Goal: Task Accomplishment & Management: Manage account settings

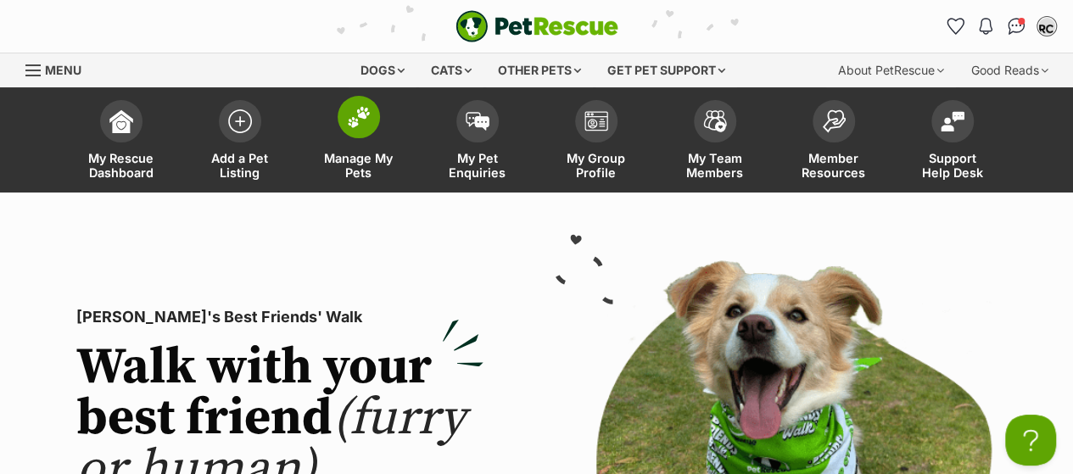
click at [365, 124] on img at bounding box center [359, 117] width 24 height 22
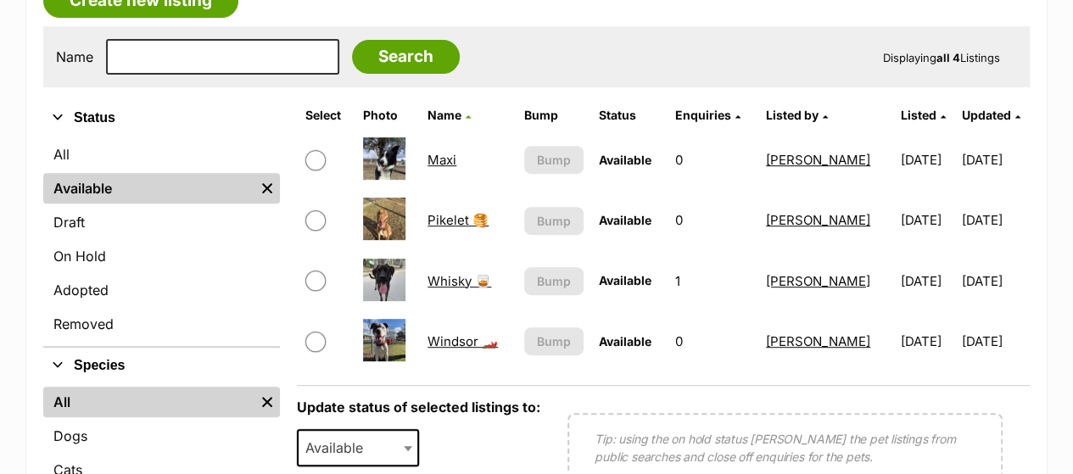
scroll to position [328, 0]
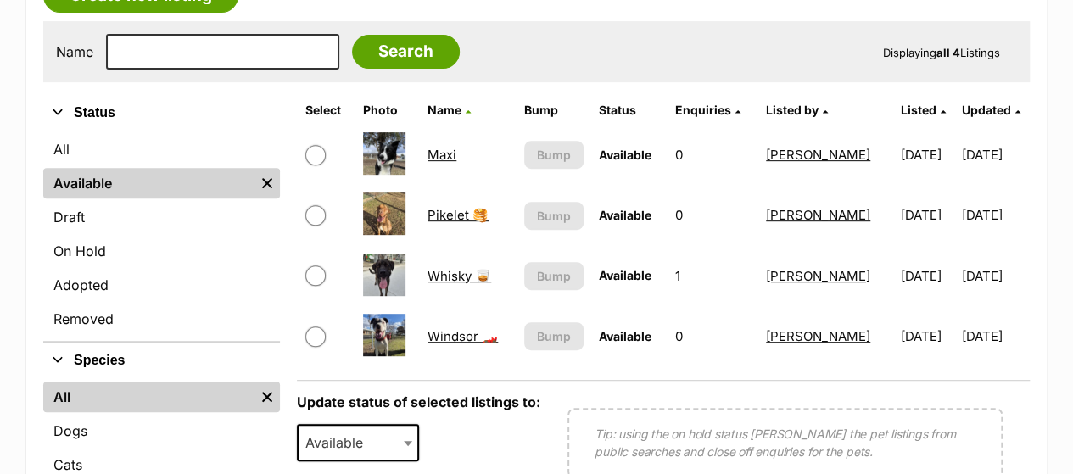
drag, startPoint x: 1085, startPoint y: 50, endPoint x: 1085, endPoint y: 128, distance: 78.1
click at [319, 276] on input "checkbox" at bounding box center [315, 276] width 20 height 20
checkbox input "true"
click at [371, 431] on span "Available" at bounding box center [339, 443] width 81 height 24
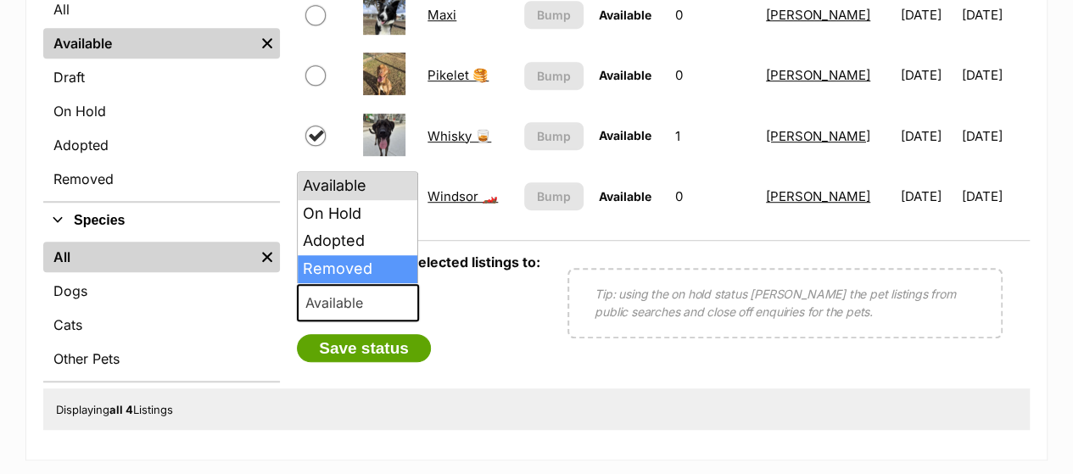
scroll to position [482, 0]
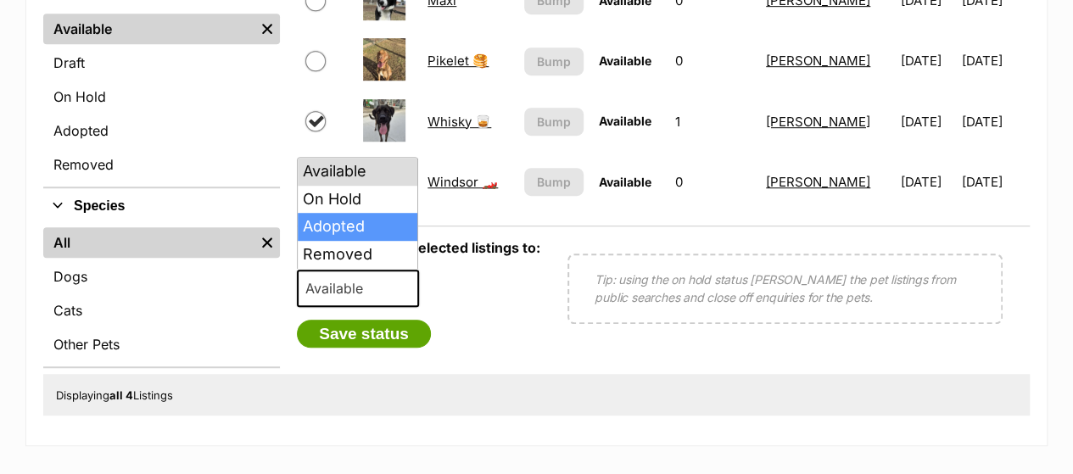
select select "rehomed"
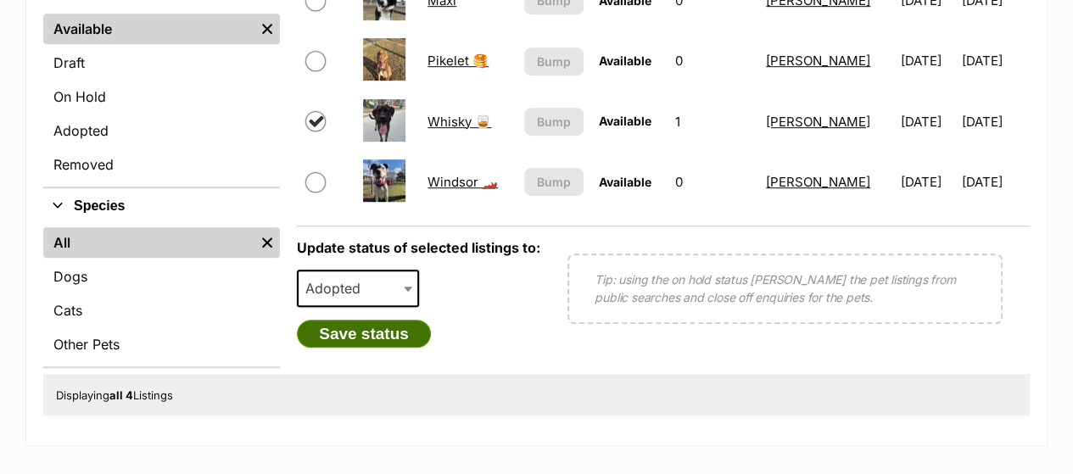
click at [367, 335] on button "Save status" at bounding box center [364, 334] width 134 height 29
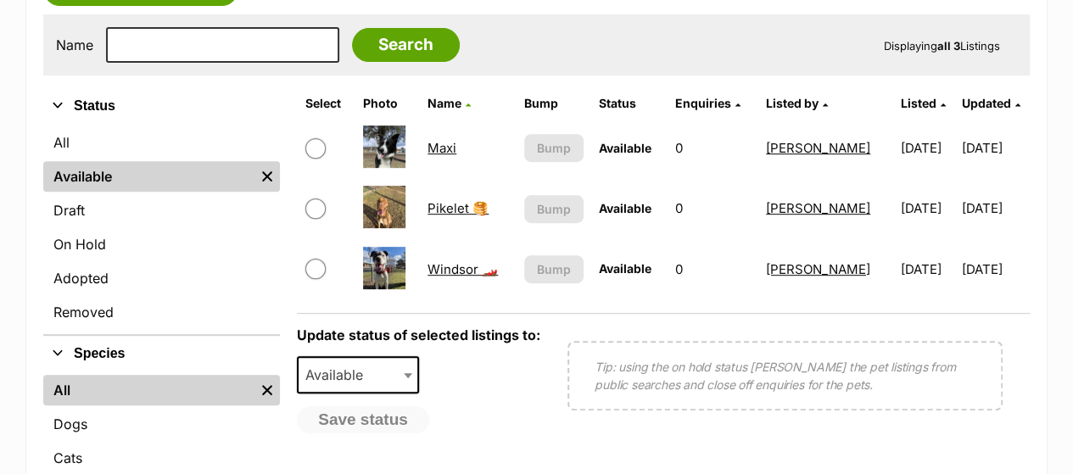
scroll to position [322, 0]
